Goal: Information Seeking & Learning: Learn about a topic

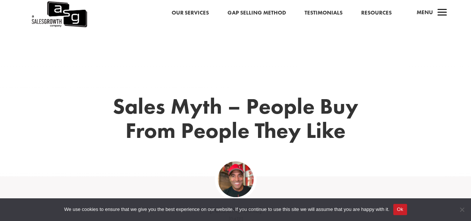
click at [68, 166] on div "Sales Myth – People Buy From People They Like" at bounding box center [235, 130] width 377 height 91
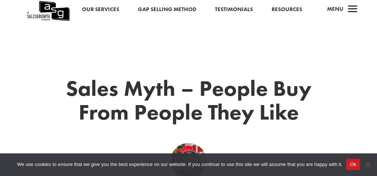
click at [132, 92] on h1 "Sales Myth – People Buy From People They Like" at bounding box center [189, 103] width 246 height 52
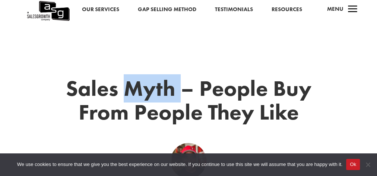
click at [132, 92] on h1 "Sales Myth – People Buy From People They Like" at bounding box center [189, 103] width 246 height 52
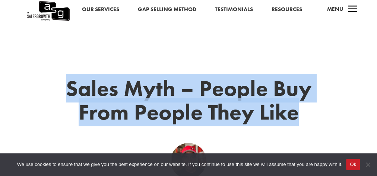
copy div "Sales Myth – People Buy From People They Like"
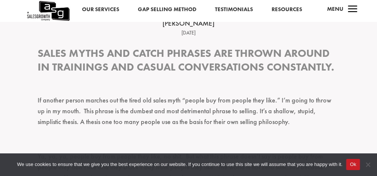
scroll to position [184, 0]
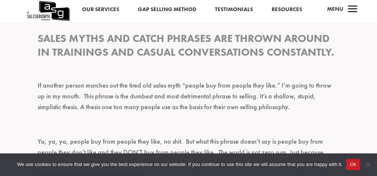
click at [119, 39] on h3 "Sales myths and catch phrases are thrown around in trainings and casual convers…" at bounding box center [189, 48] width 302 height 32
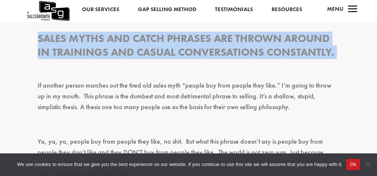
copy div "Sales myths and catch phrases are thrown around in trainings and casual convers…"
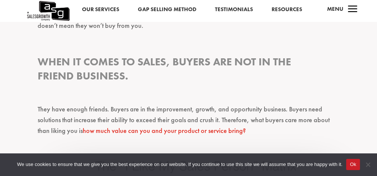
scroll to position [332, 0]
click at [72, 57] on h3 "When it comes to sales, buyers are not in the friend business." at bounding box center [189, 71] width 302 height 32
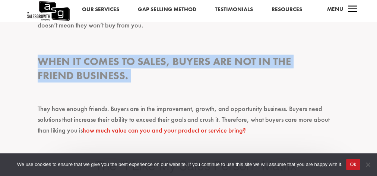
copy div "When it comes to sales, buyers are not in the friend business."
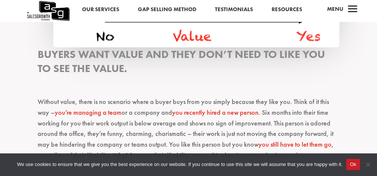
scroll to position [705, 0]
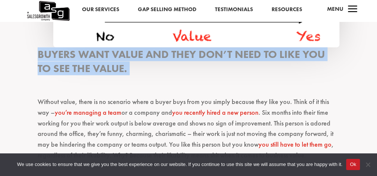
copy div "Buyers want value and they don’t need to like you to see the value."
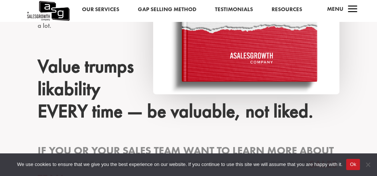
scroll to position [1226, 0]
